Goal: Use online tool/utility: Use online tool/utility

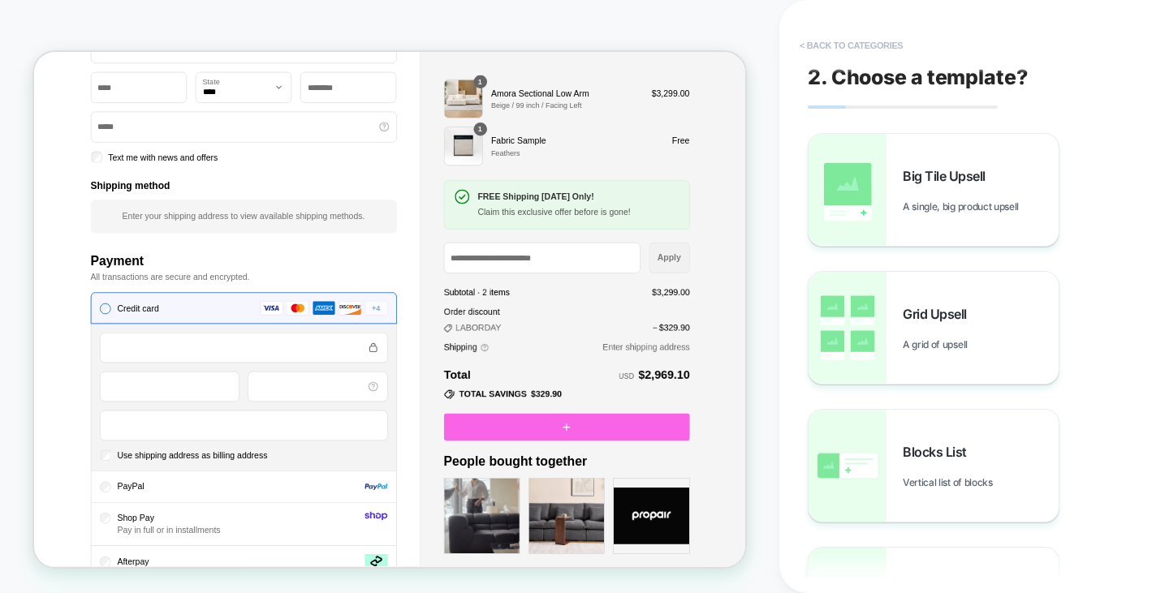
click at [0, 0] on button "< Back to categories" at bounding box center [0, 0] width 0 height 0
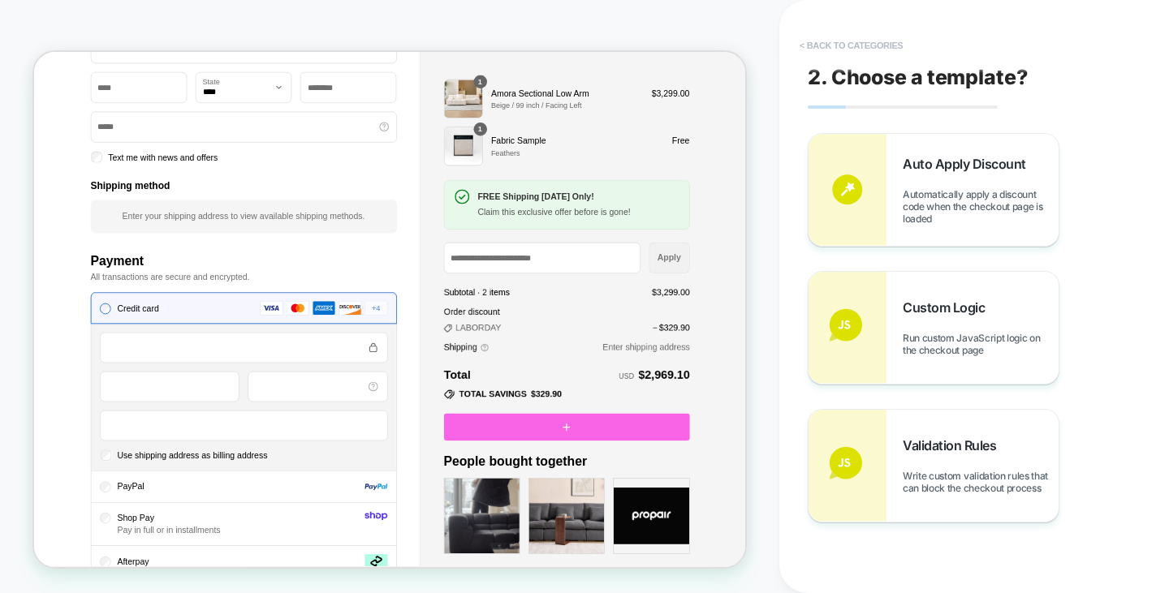
click at [0, 0] on button "< Back to categories" at bounding box center [0, 0] width 0 height 0
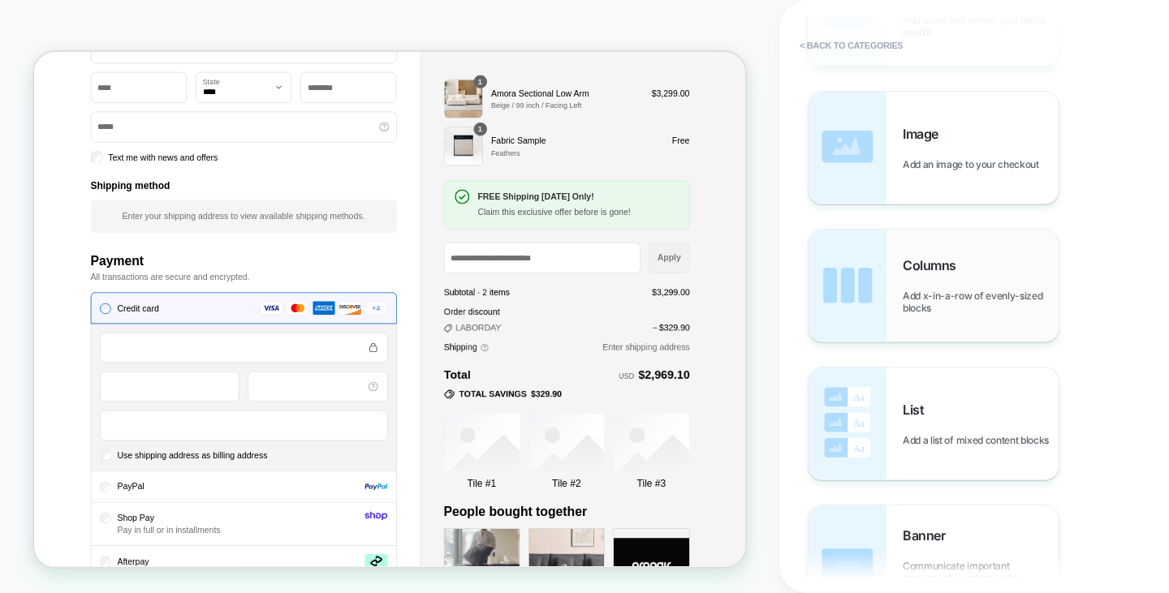
scroll to position [286, 0]
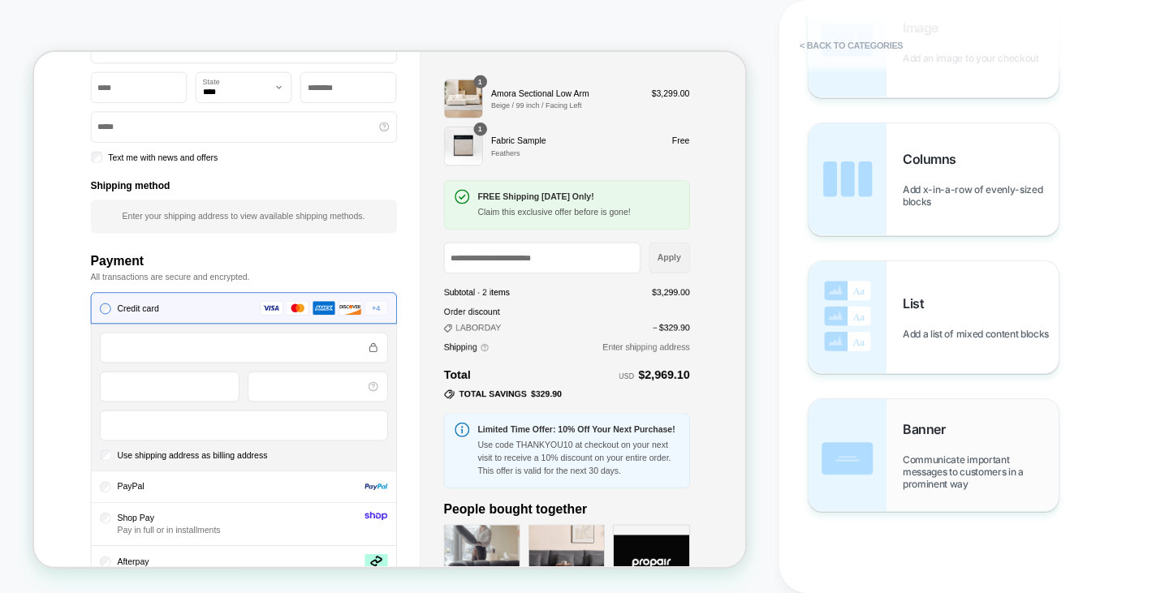
click at [949, 420] on div "Banner Communicate important messages to customers in a prominent way" at bounding box center [474, 218] width 949 height 2384
type textarea "*"
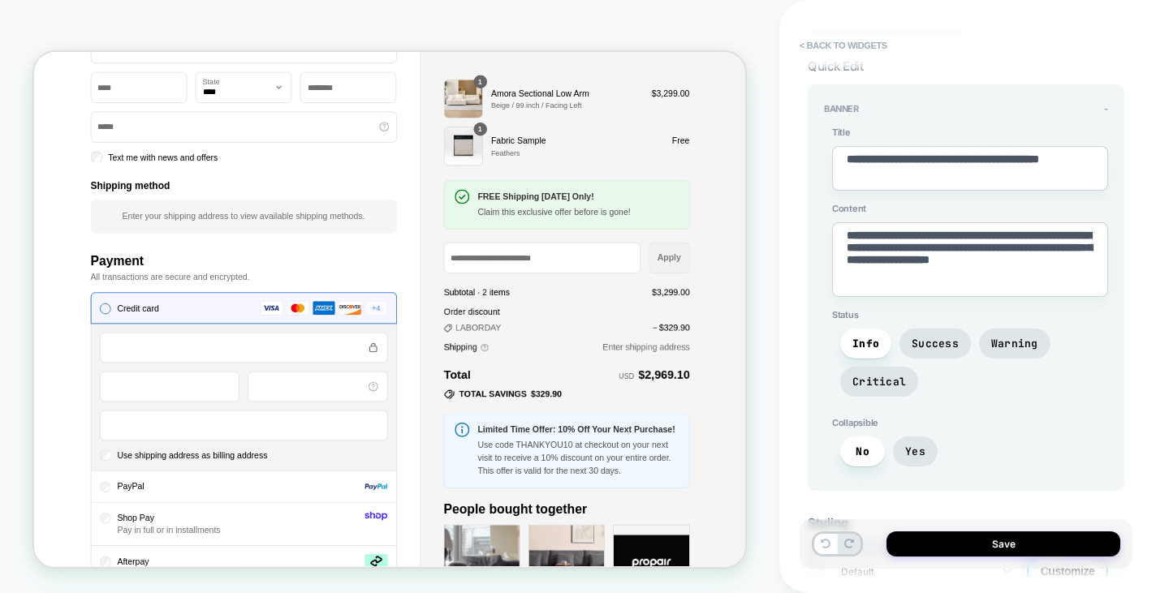
scroll to position [0, 0]
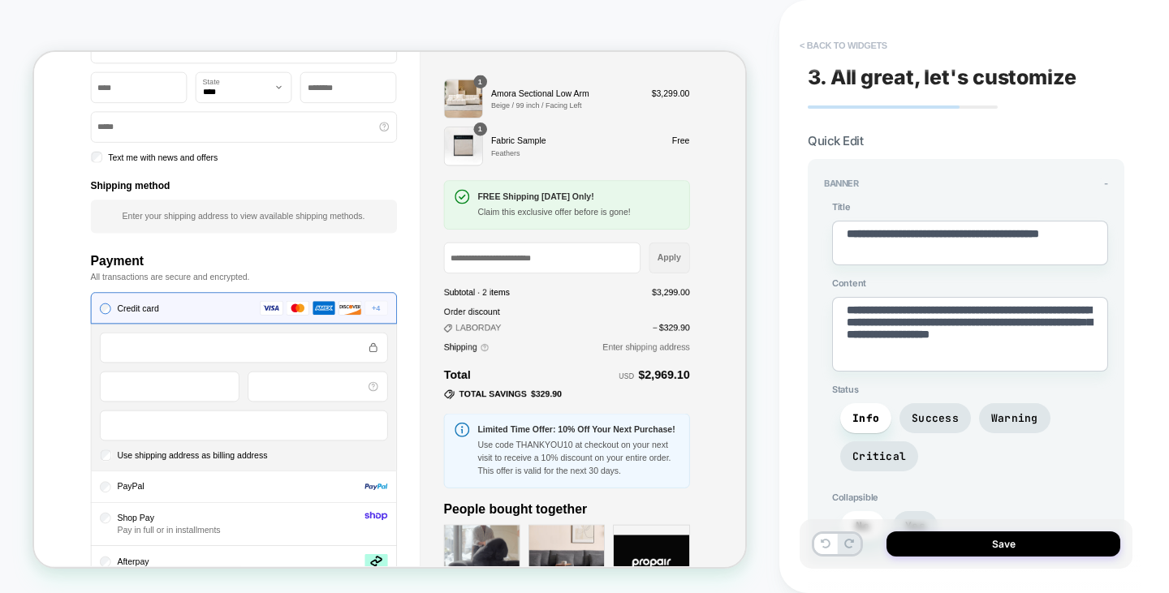
click at [0, 0] on button "< Back to widgets" at bounding box center [0, 0] width 0 height 0
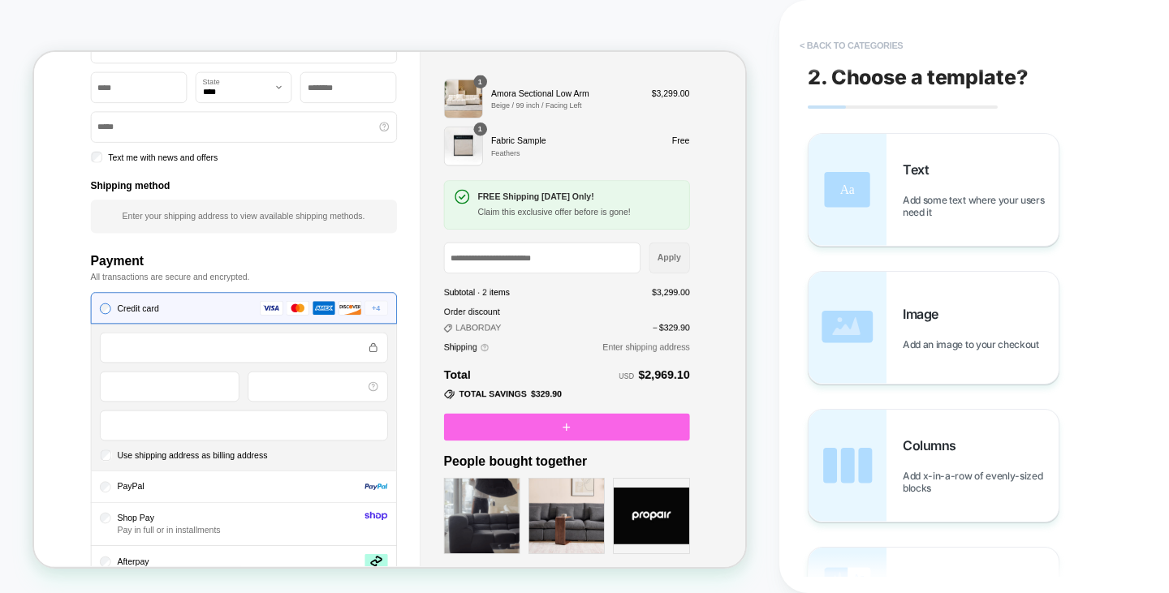
click at [0, 0] on button "< Back to categories" at bounding box center [0, 0] width 0 height 0
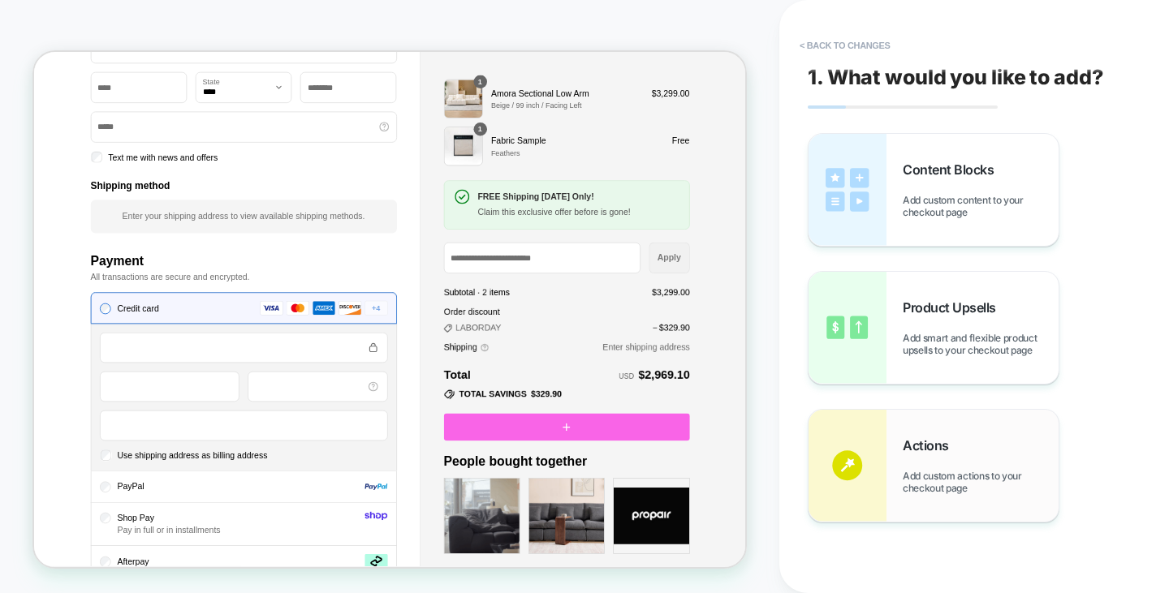
click at [0, 0] on div "Actions Add custom actions to your checkout page" at bounding box center [0, 0] width 0 height 0
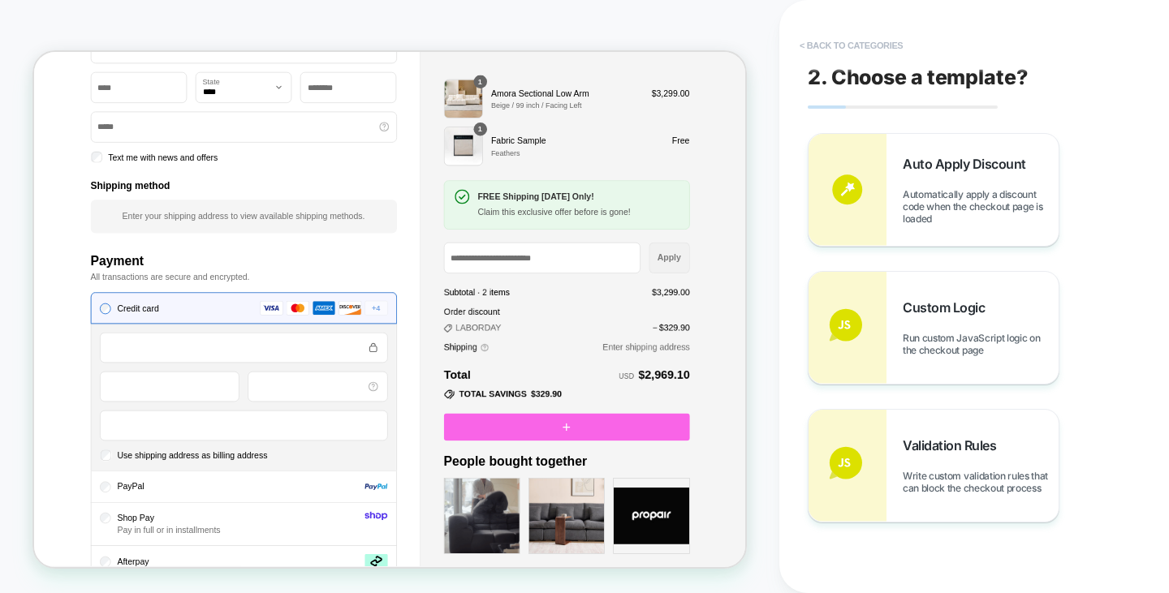
click at [0, 0] on button "< Back to categories" at bounding box center [0, 0] width 0 height 0
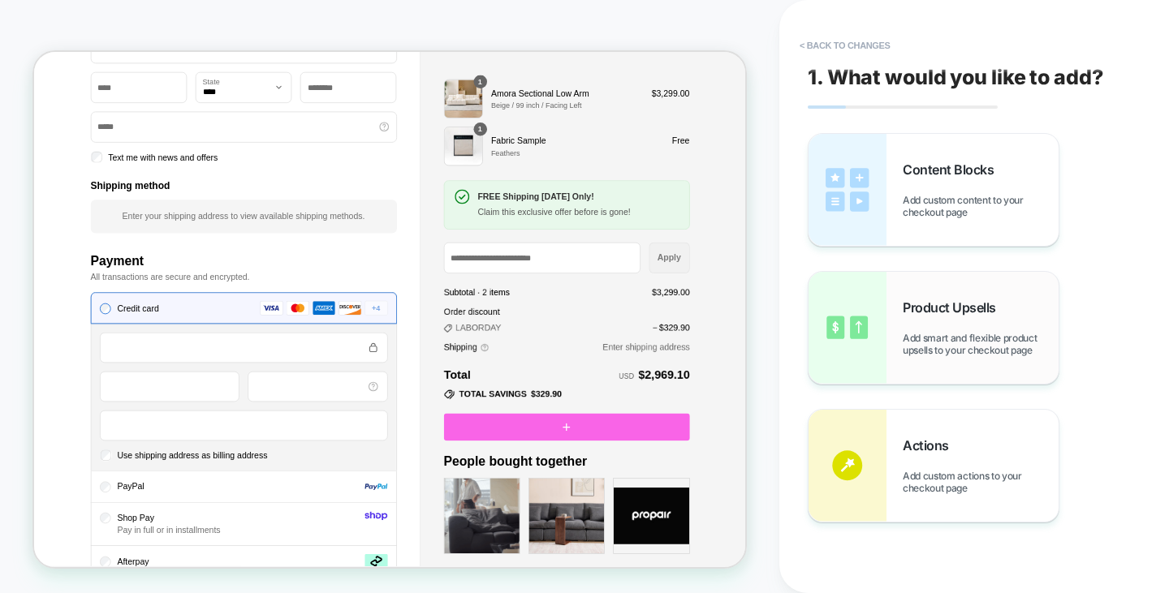
click at [0, 0] on span "Add smart and flexible product upsells to your checkout page" at bounding box center [0, 0] width 0 height 0
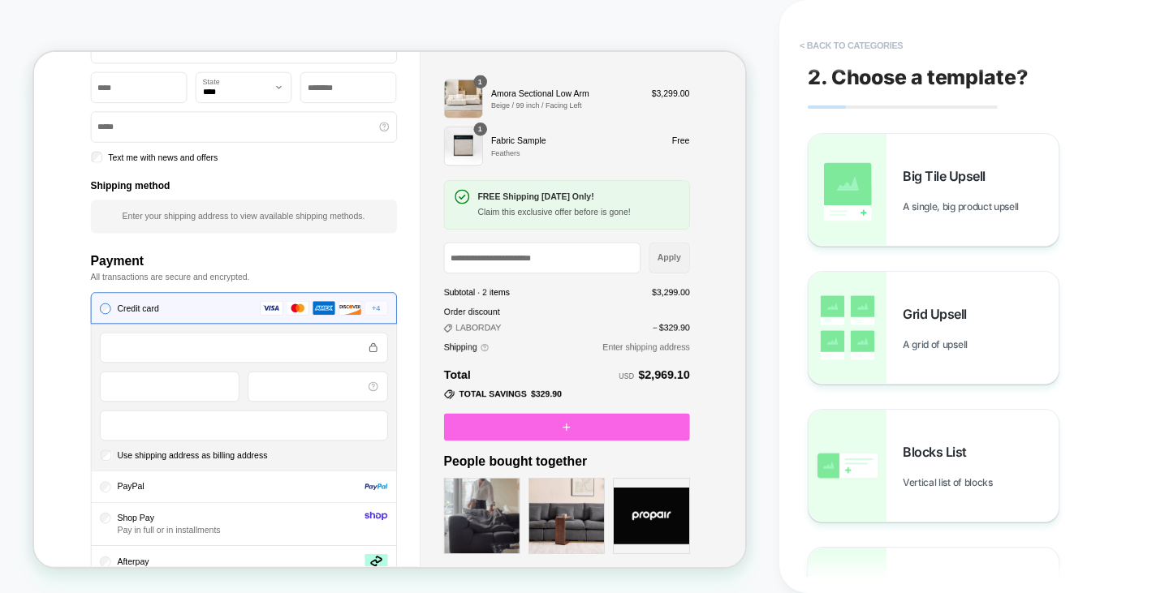
click at [0, 0] on button "< Back to categories" at bounding box center [0, 0] width 0 height 0
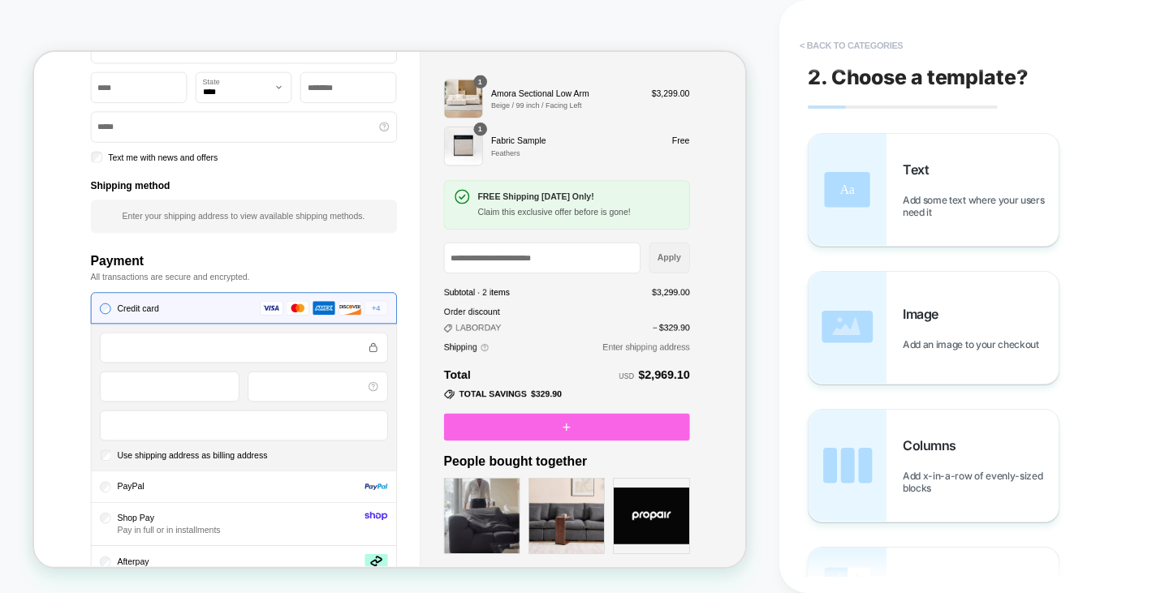
click at [0, 0] on button "< Back to categories" at bounding box center [0, 0] width 0 height 0
